Goal: Information Seeking & Learning: Learn about a topic

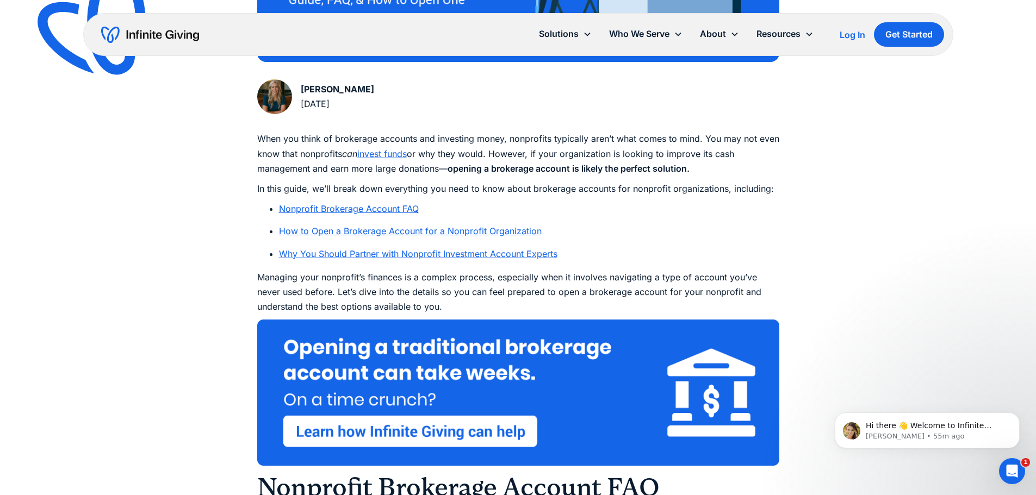
scroll to position [544, 0]
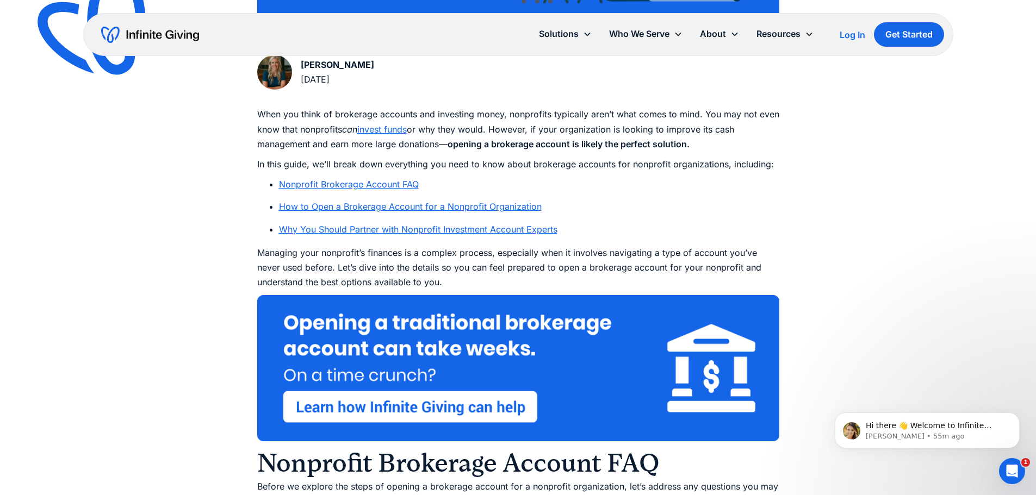
click at [285, 209] on link "How to Open a Brokerage Account for a Nonprofit Organization" at bounding box center [410, 206] width 263 height 11
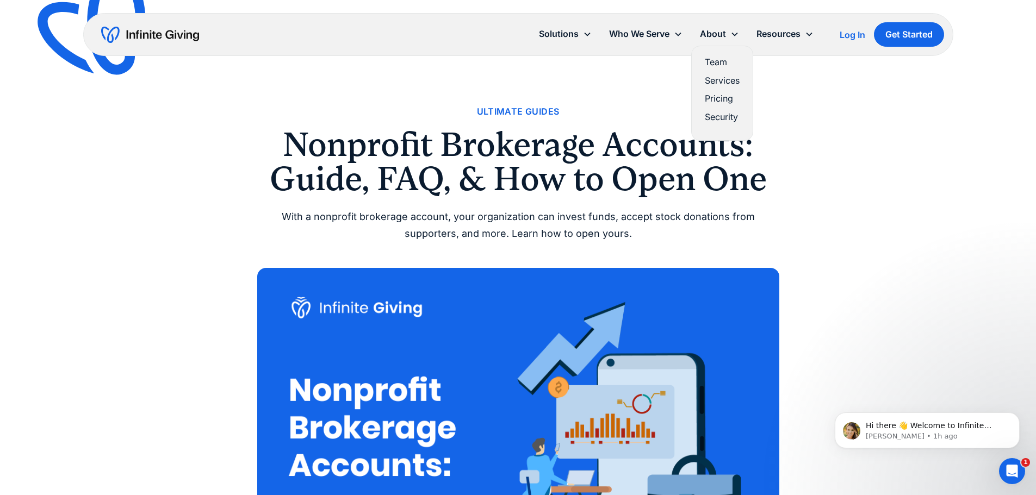
click at [722, 95] on link "Pricing" at bounding box center [722, 98] width 35 height 15
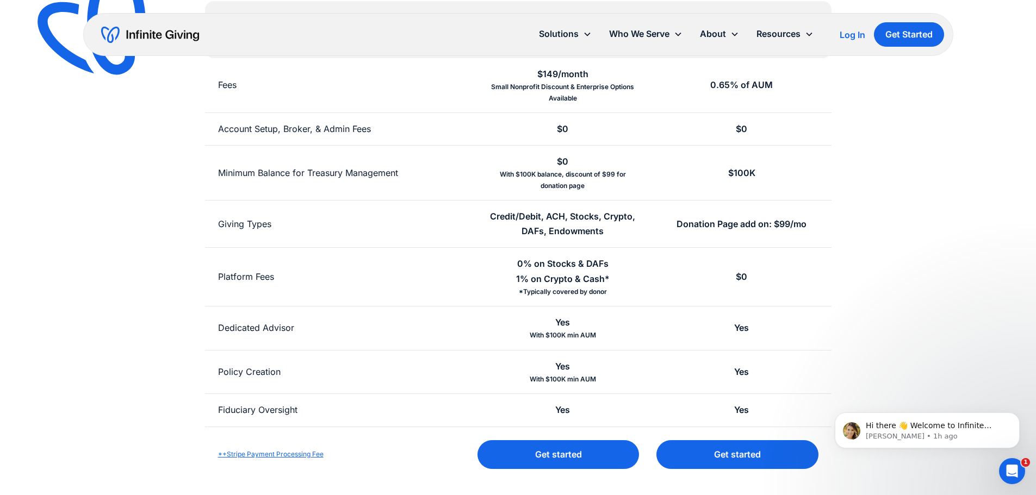
scroll to position [163, 0]
